Goal: Information Seeking & Learning: Find specific page/section

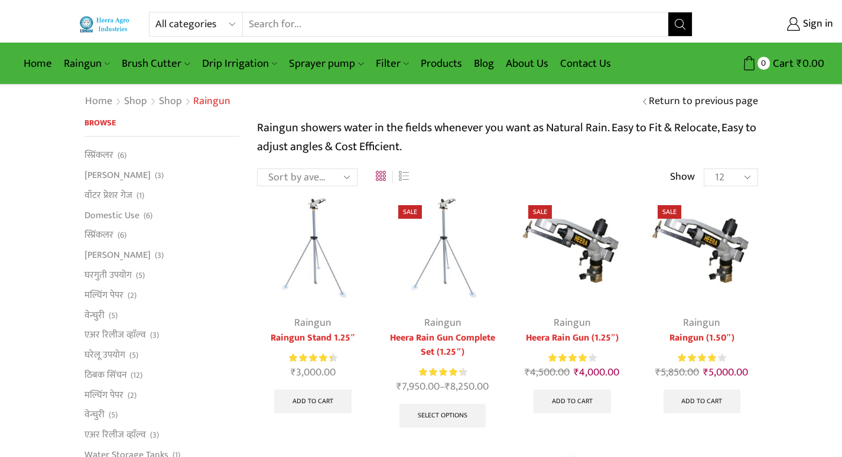
click at [229, 22] on select "All categories Accessories Air Release Valve Brush Cutter Domestic Use Drip Irr…" at bounding box center [198, 24] width 87 height 24
select select "fogger"
click at [155, 12] on select "All categories Accessories Air Release Valve Brush Cutter Domestic Use Drip Irr…" at bounding box center [198, 24] width 87 height 24
click at [689, 22] on button "Search" at bounding box center [681, 24] width 24 height 24
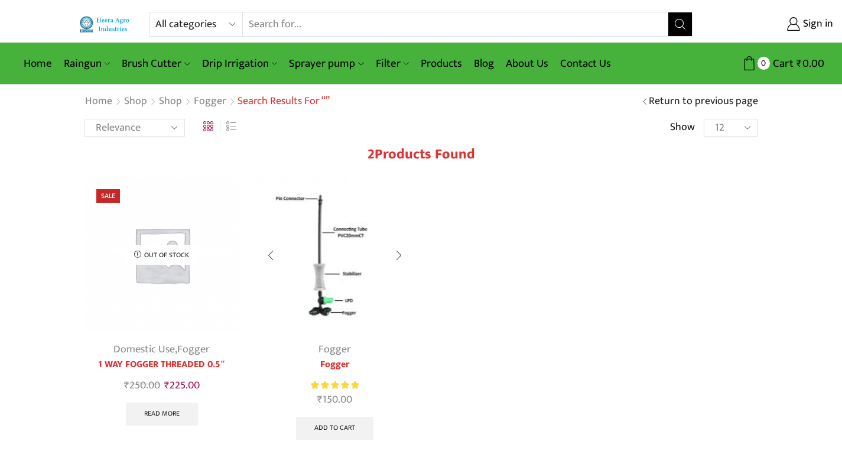
click at [397, 256] on div at bounding box center [398, 255] width 27 height 31
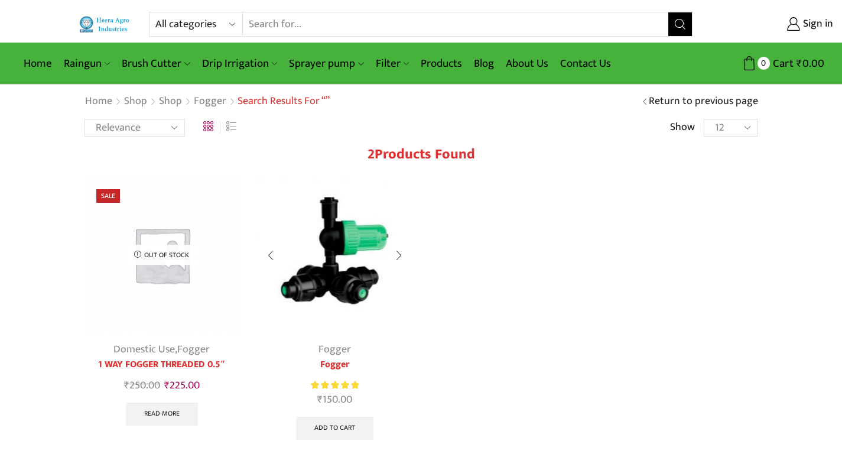
drag, startPoint x: 300, startPoint y: 285, endPoint x: 269, endPoint y: 252, distance: 44.7
click at [269, 252] on div at bounding box center [270, 255] width 27 height 31
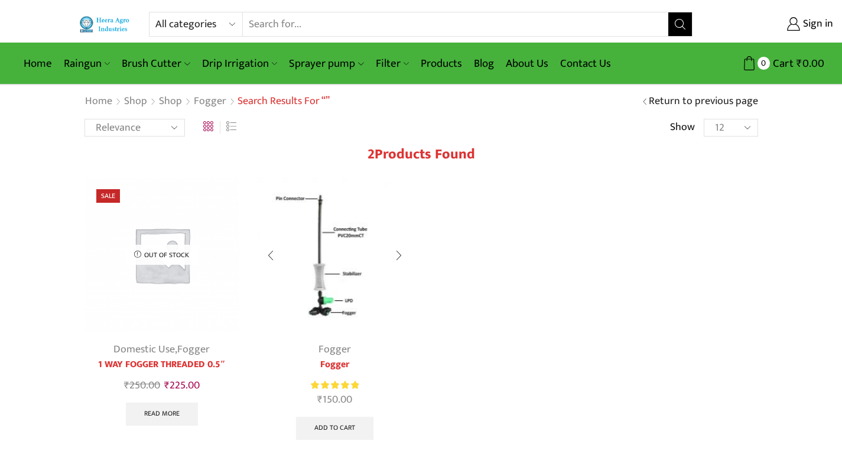
click at [398, 257] on div at bounding box center [398, 255] width 27 height 31
